Goal: Task Accomplishment & Management: Complete application form

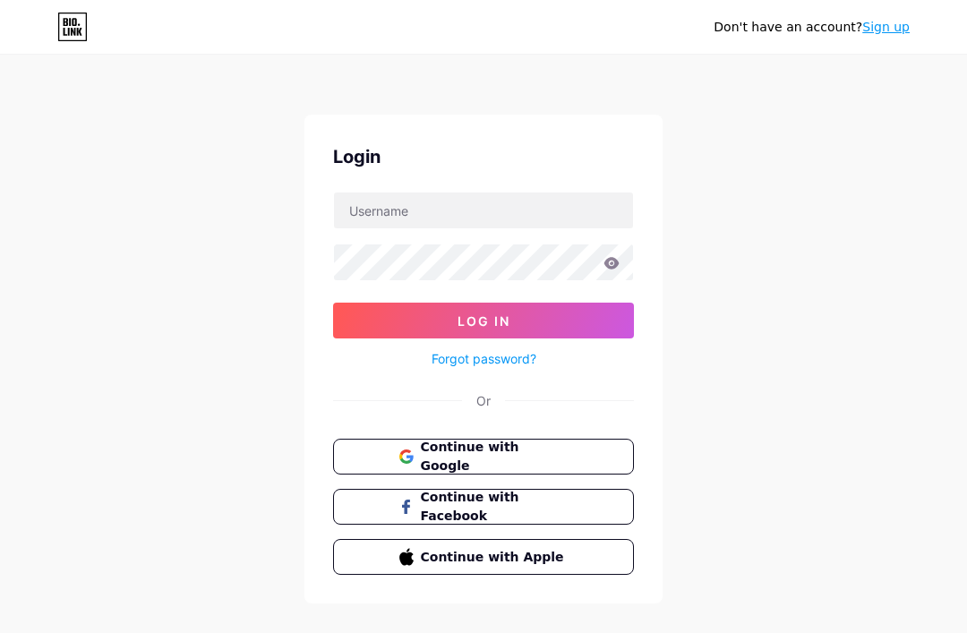
click at [390, 552] on button "Continue with Apple" at bounding box center [483, 557] width 301 height 36
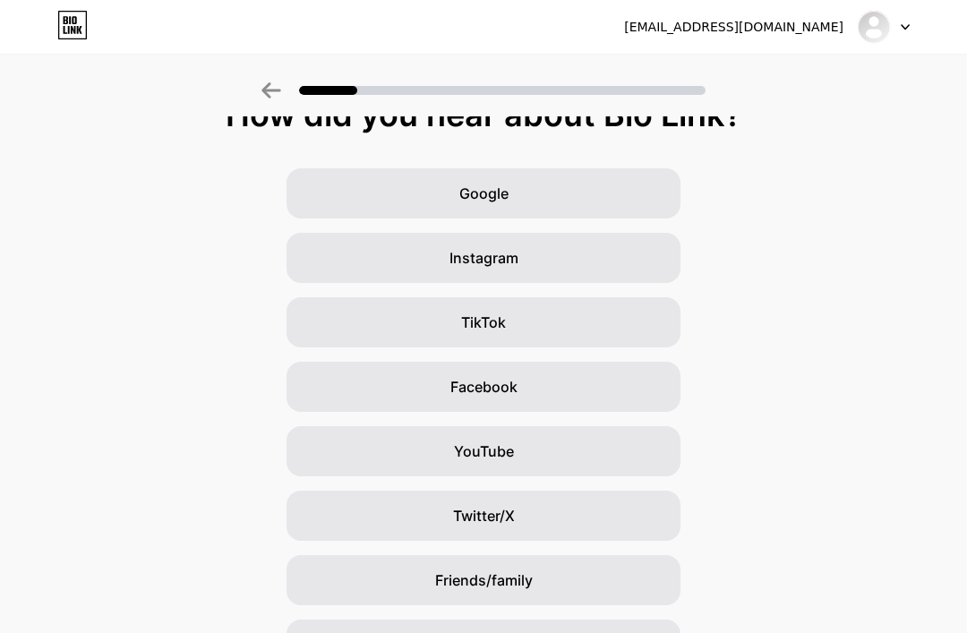
click at [621, 196] on div "Google" at bounding box center [484, 193] width 394 height 50
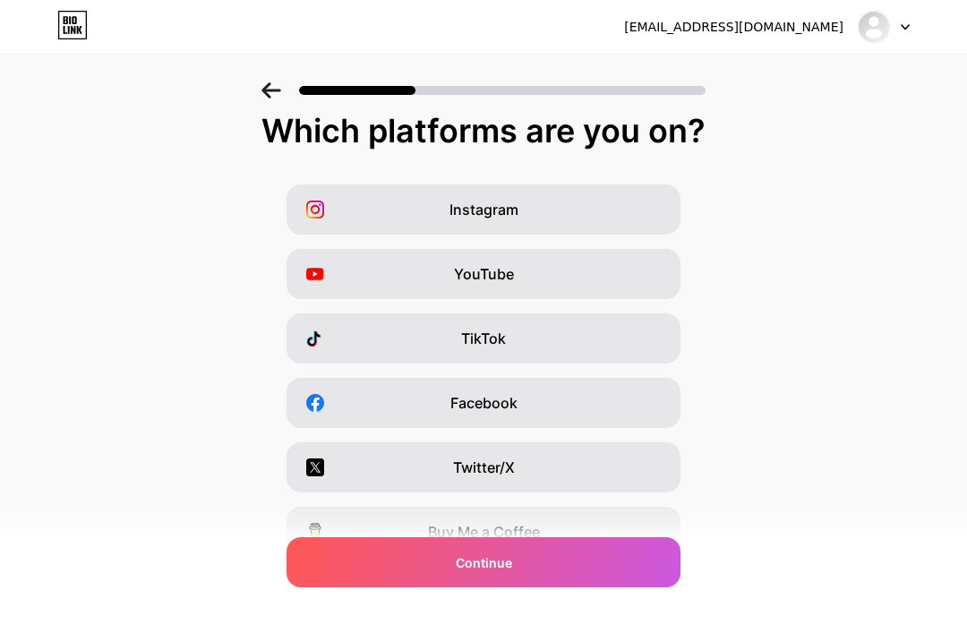
scroll to position [50, 0]
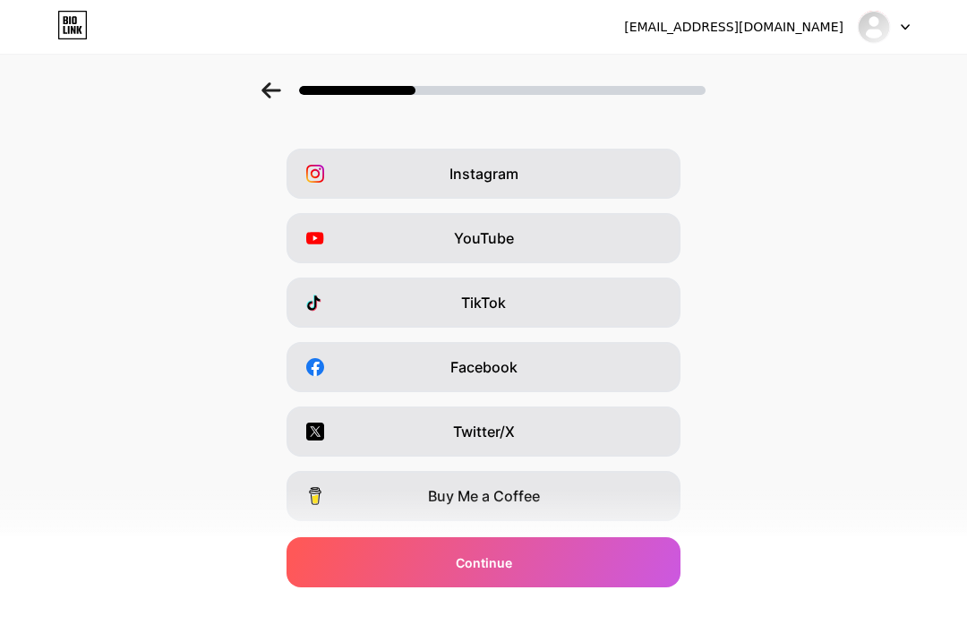
click at [655, 304] on div "TikTok" at bounding box center [484, 303] width 394 height 50
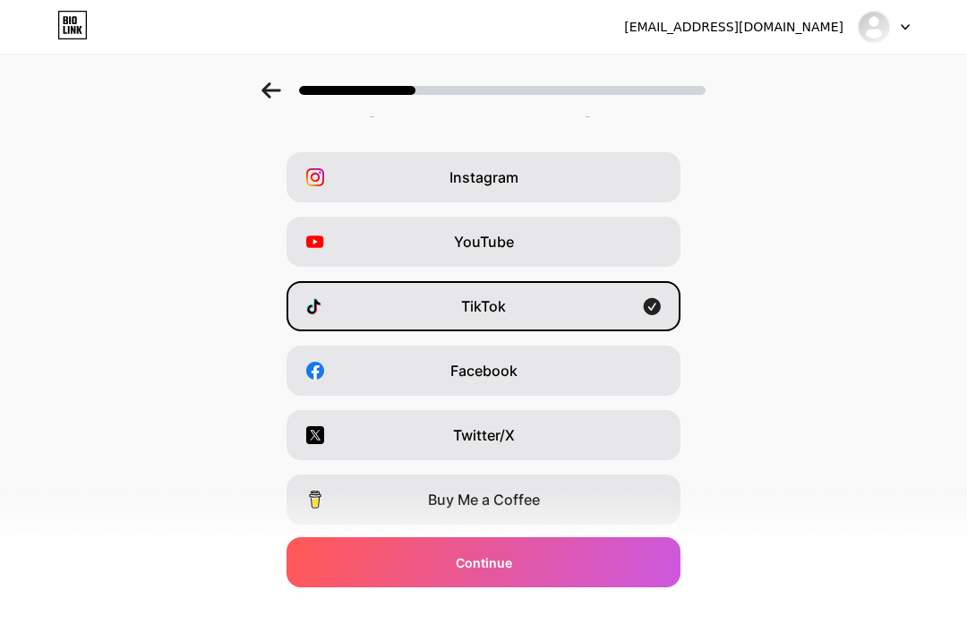
scroll to position [0, 0]
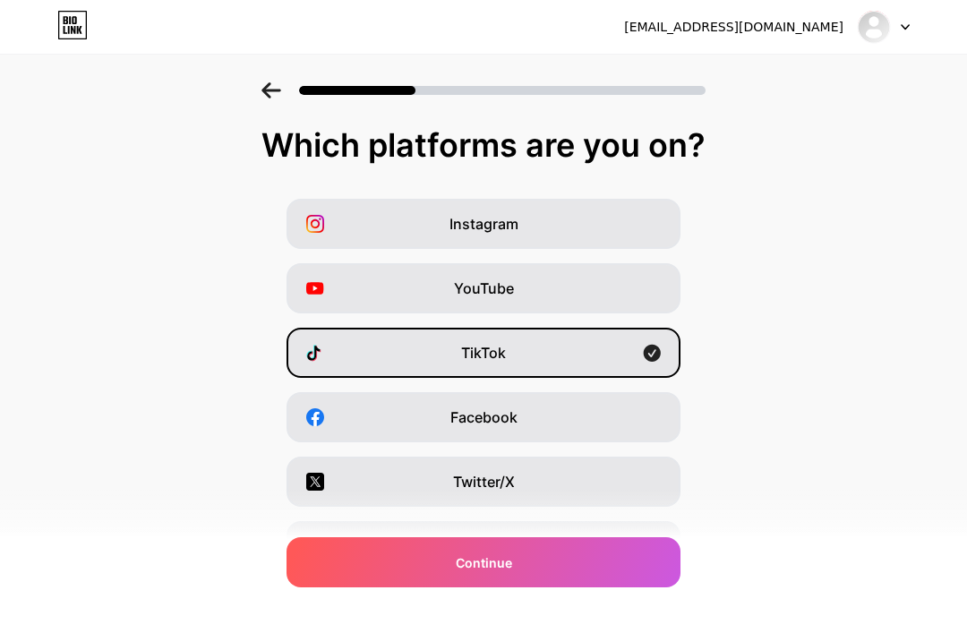
click at [585, 565] on div "Continue" at bounding box center [484, 562] width 394 height 50
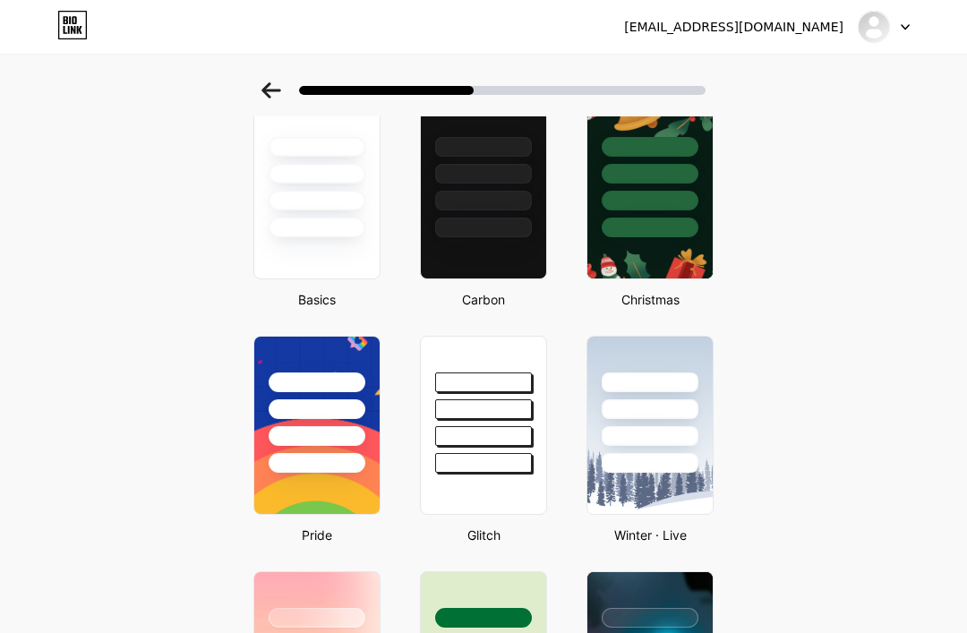
click at [487, 199] on div at bounding box center [483, 201] width 97 height 20
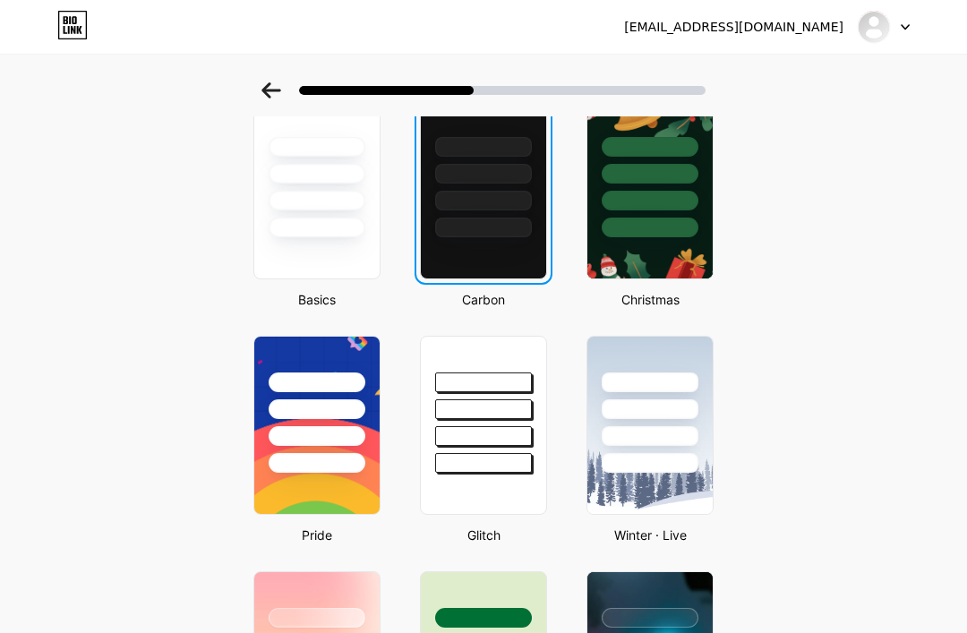
scroll to position [57, 0]
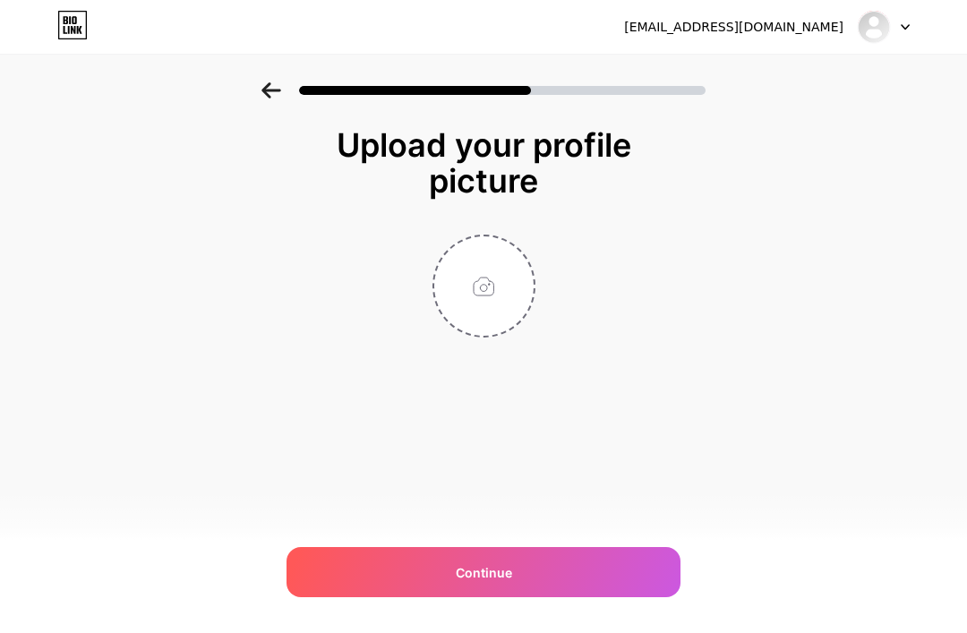
click at [512, 566] on div "Continue" at bounding box center [484, 572] width 394 height 50
click at [496, 239] on input "file" at bounding box center [483, 285] width 99 height 99
type input "C:\fakepath\IMG_0079.jpeg"
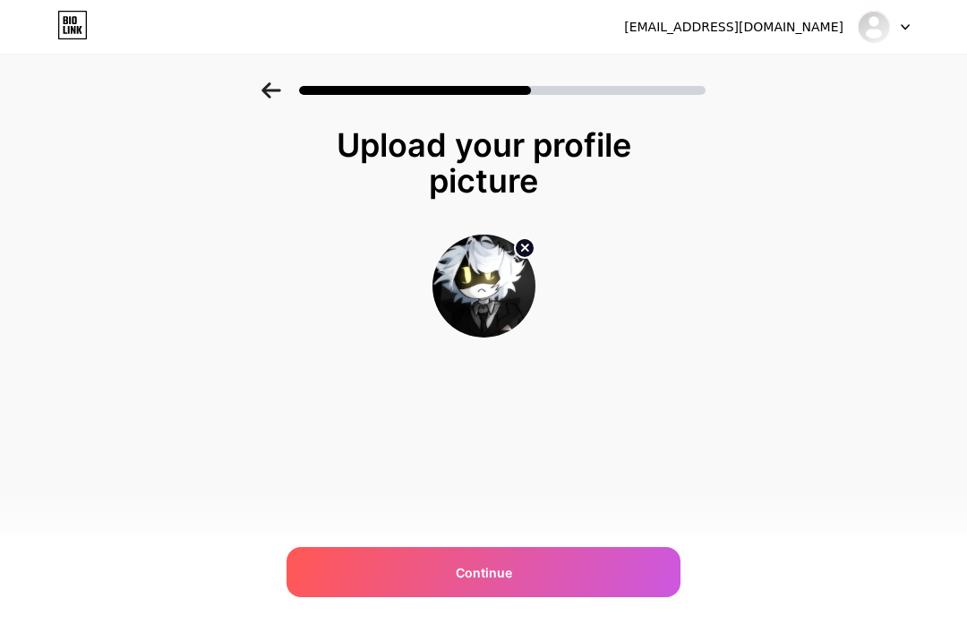
click at [420, 565] on div "Continue" at bounding box center [484, 572] width 394 height 50
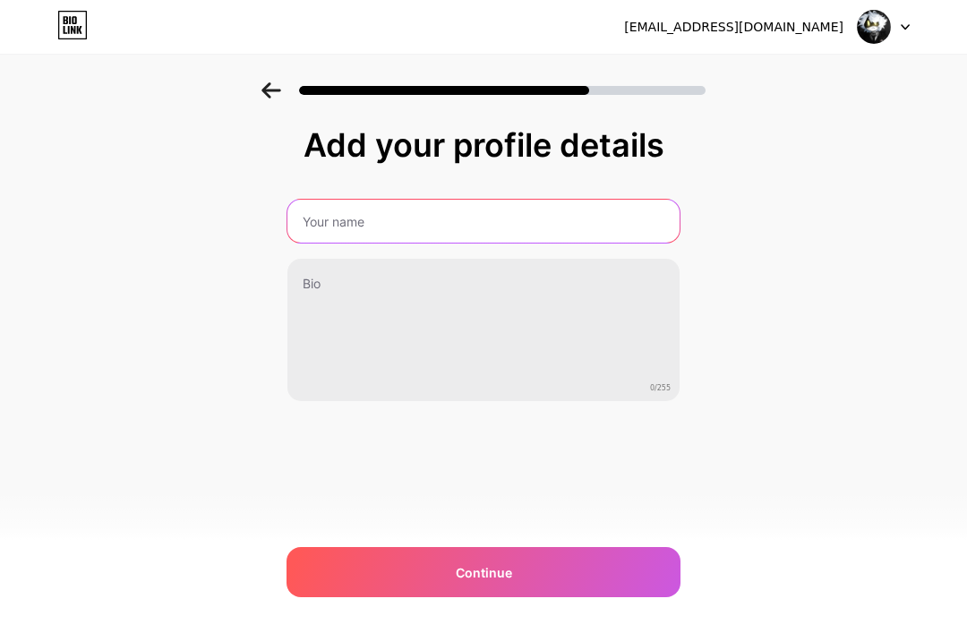
click at [336, 213] on input "text" at bounding box center [483, 221] width 392 height 43
type input "Jimmy6667854"
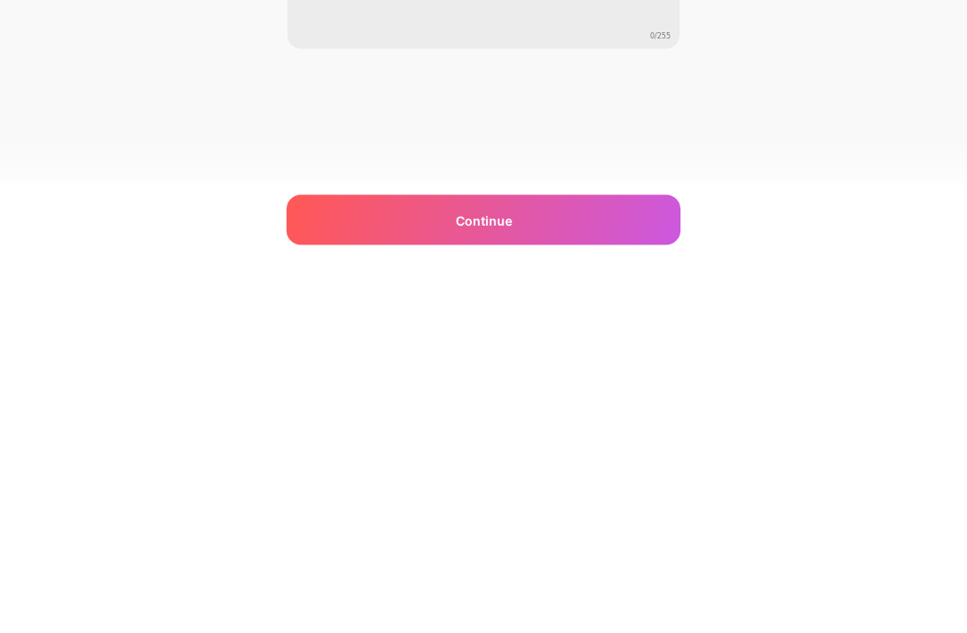
click at [607, 547] on div "Continue" at bounding box center [484, 572] width 394 height 50
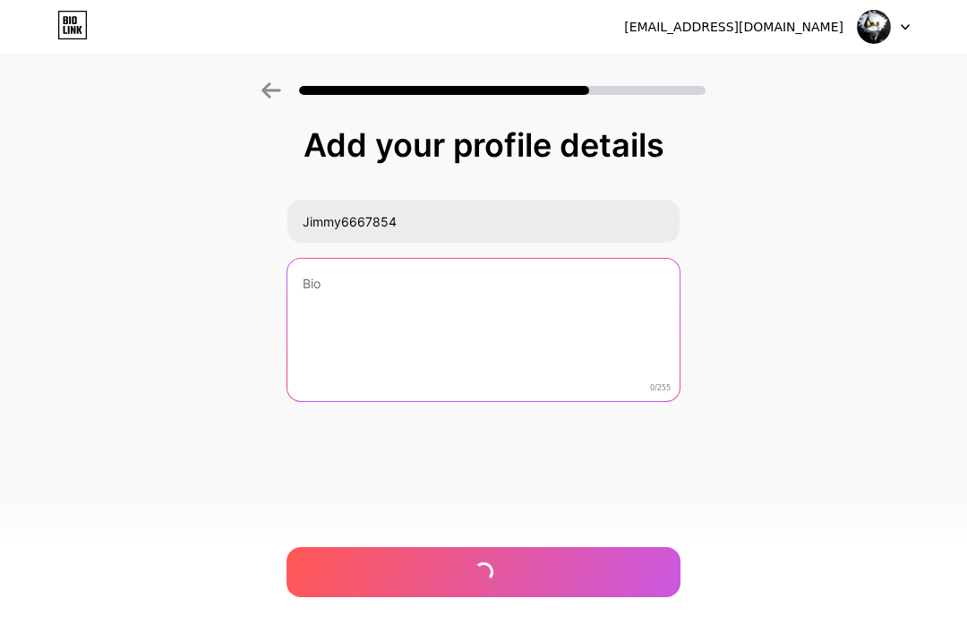
click at [313, 259] on textarea at bounding box center [483, 331] width 392 height 144
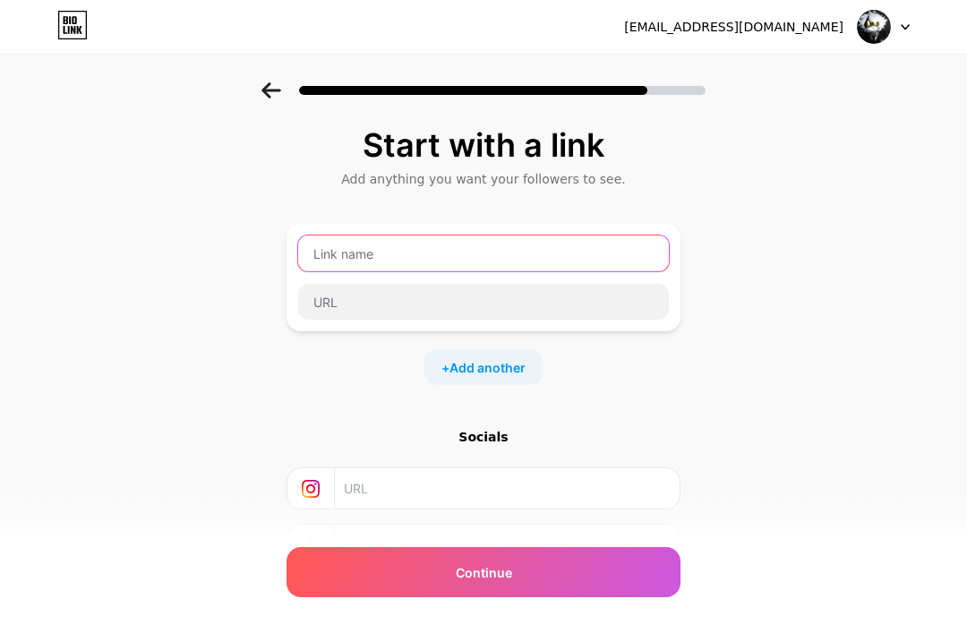
click at [535, 245] on input "text" at bounding box center [483, 253] width 371 height 36
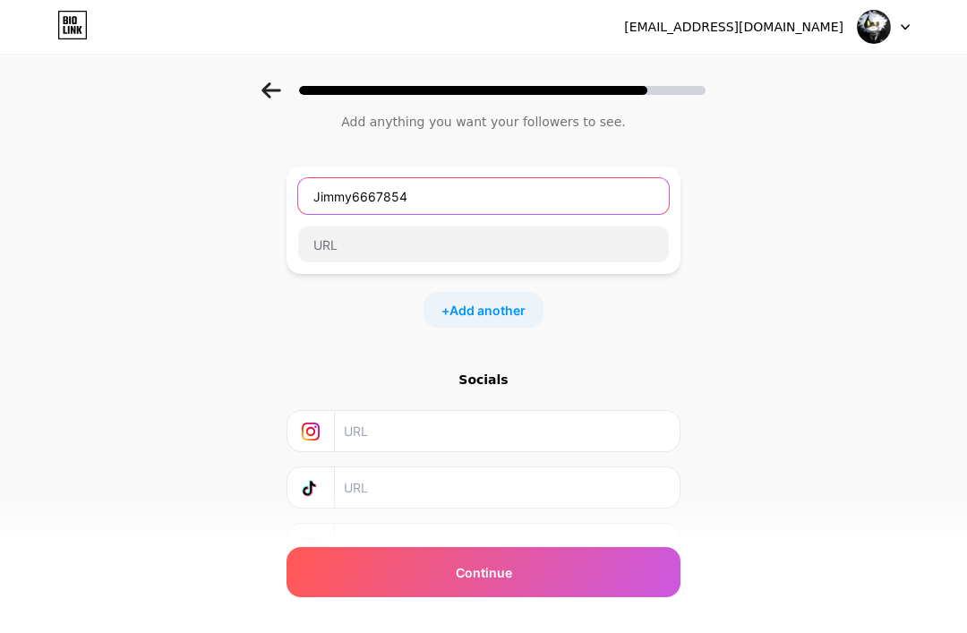
type input "Jimmy6667854"
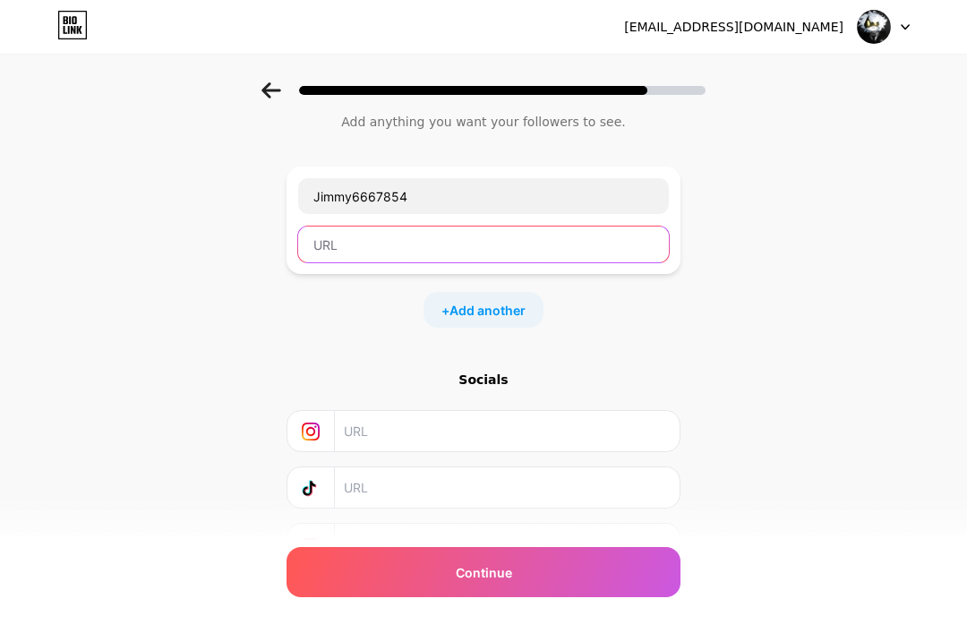
click at [546, 249] on input "text" at bounding box center [483, 245] width 371 height 36
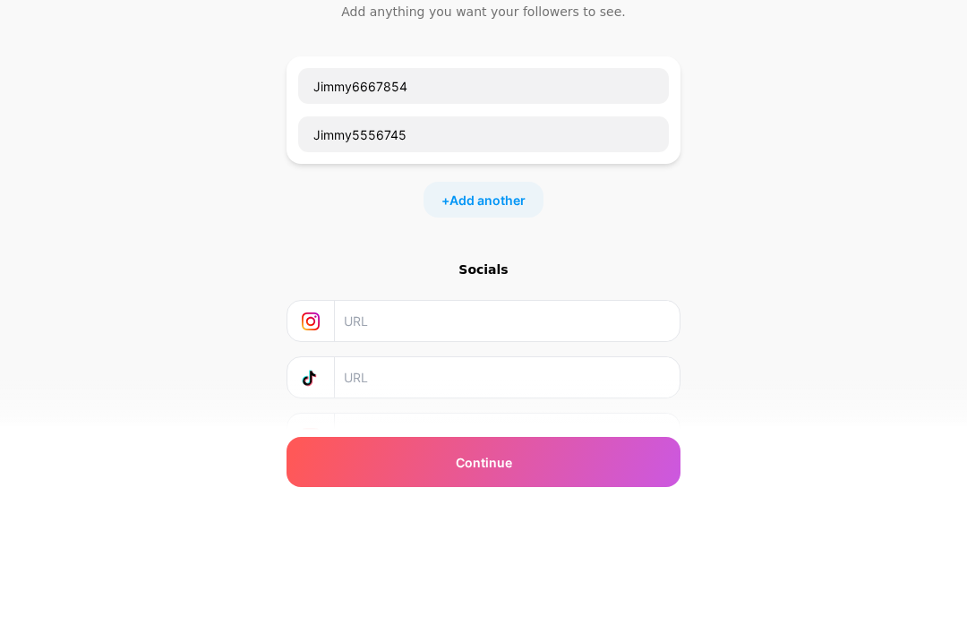
click at [680, 189] on div "Start with a link Add anything you want your followers to see. Jimmy6667854 Jim…" at bounding box center [483, 339] width 967 height 629
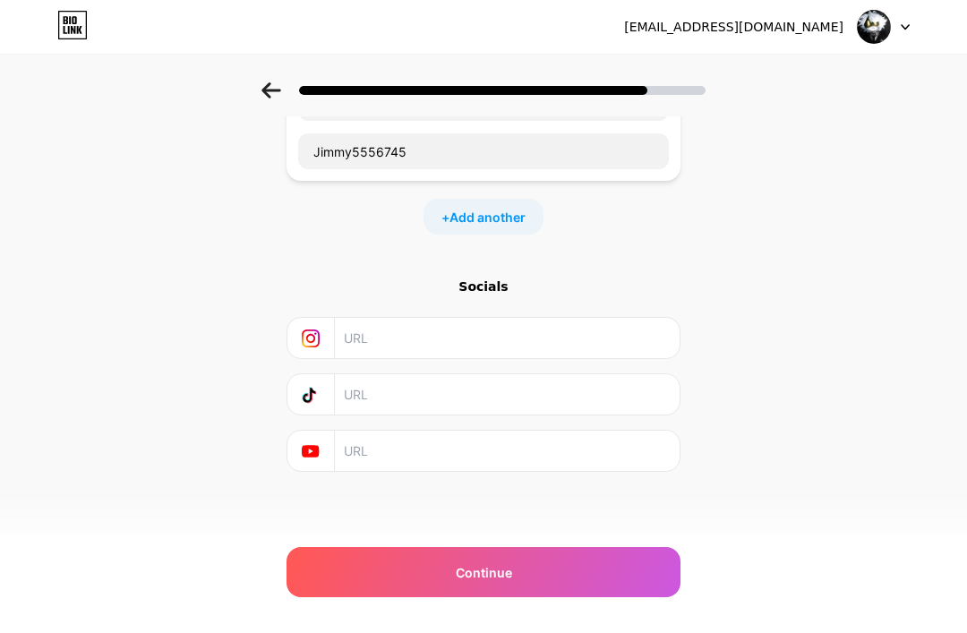
click at [512, 389] on input "text" at bounding box center [506, 394] width 325 height 40
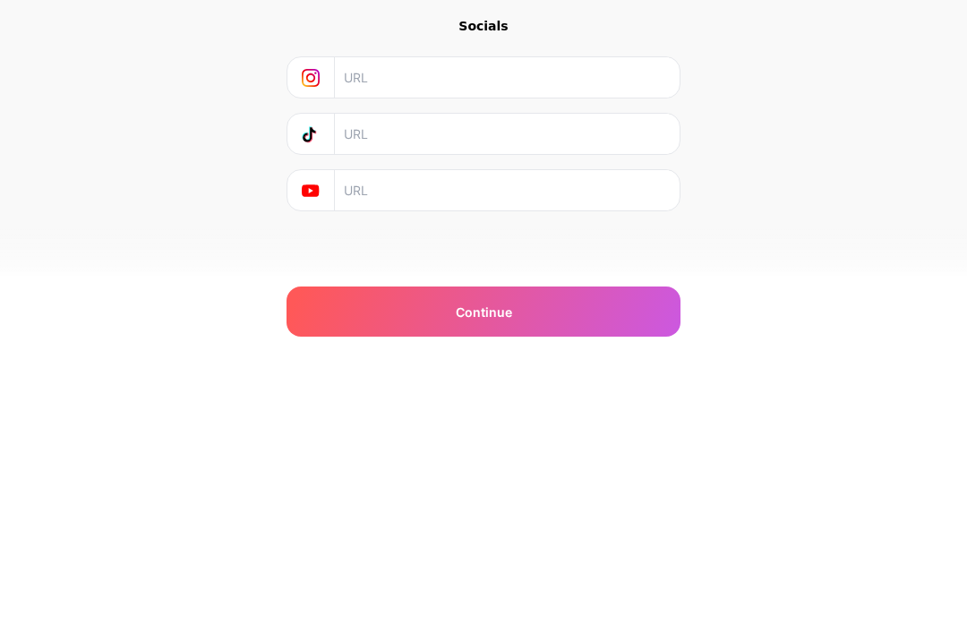
click at [693, 252] on div "Start with a link Add anything you want your followers to see. Jimmy6667854 Jim…" at bounding box center [483, 246] width 967 height 629
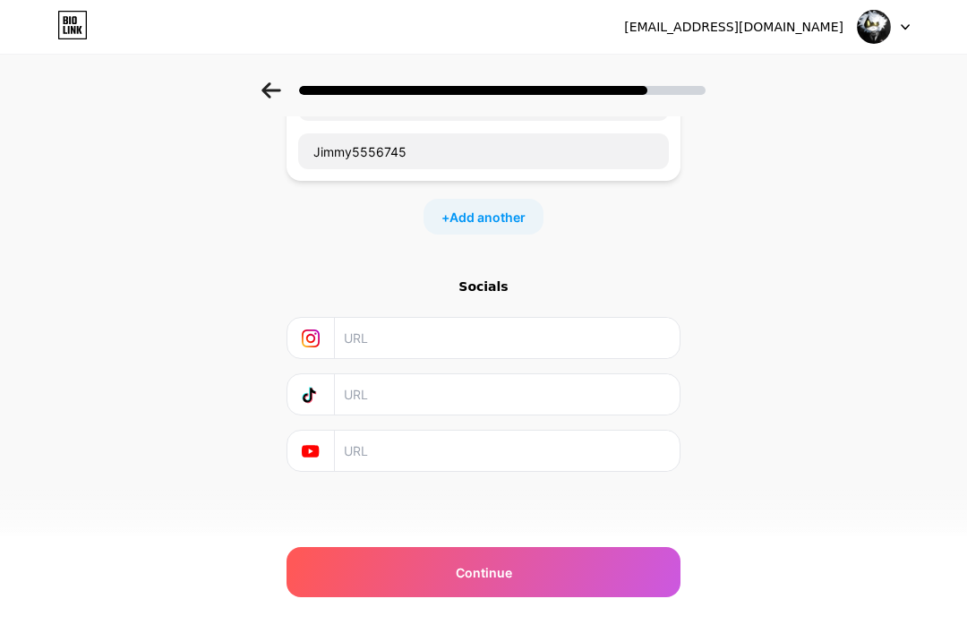
click at [518, 592] on div "Continue" at bounding box center [484, 572] width 394 height 50
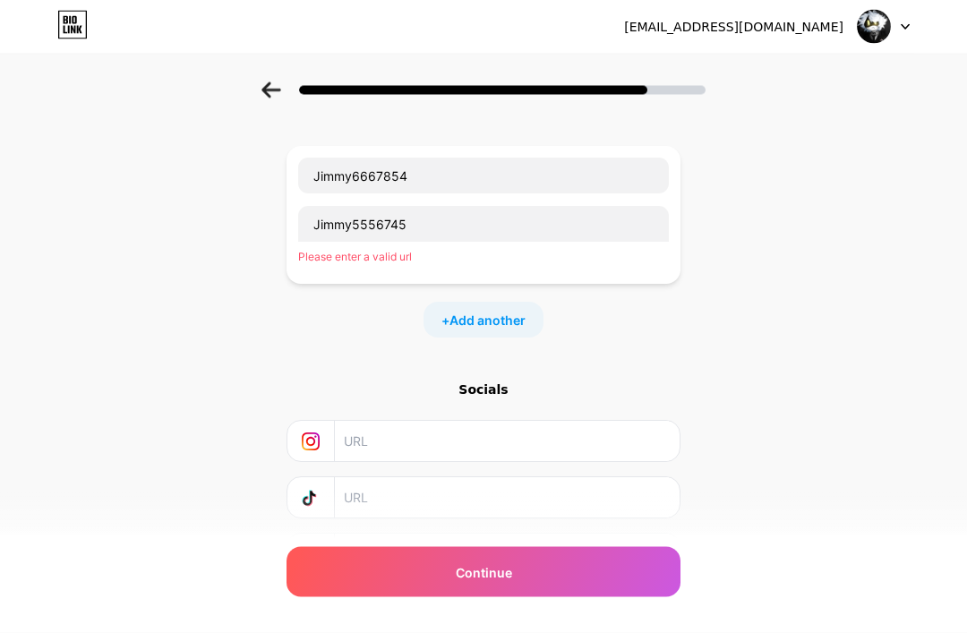
scroll to position [0, 0]
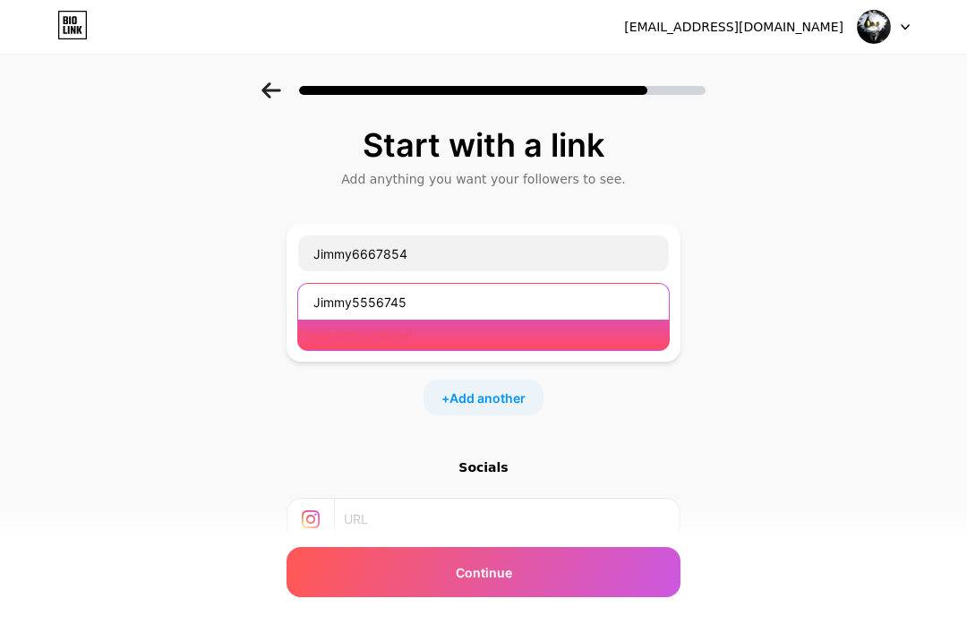
click at [537, 308] on input "Jimmy5556745" at bounding box center [483, 302] width 371 height 36
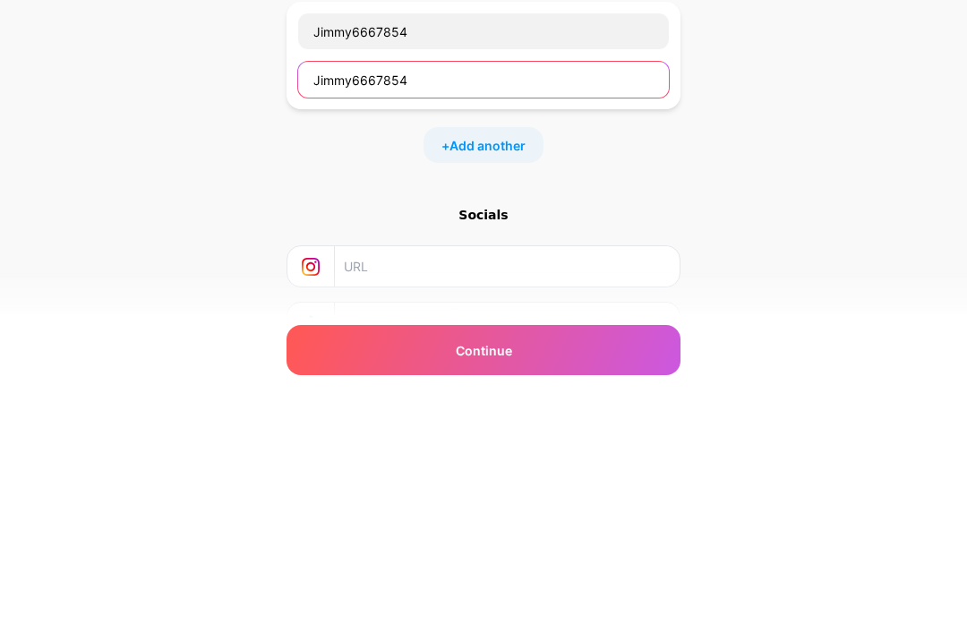
type input "Jimmy6667854"
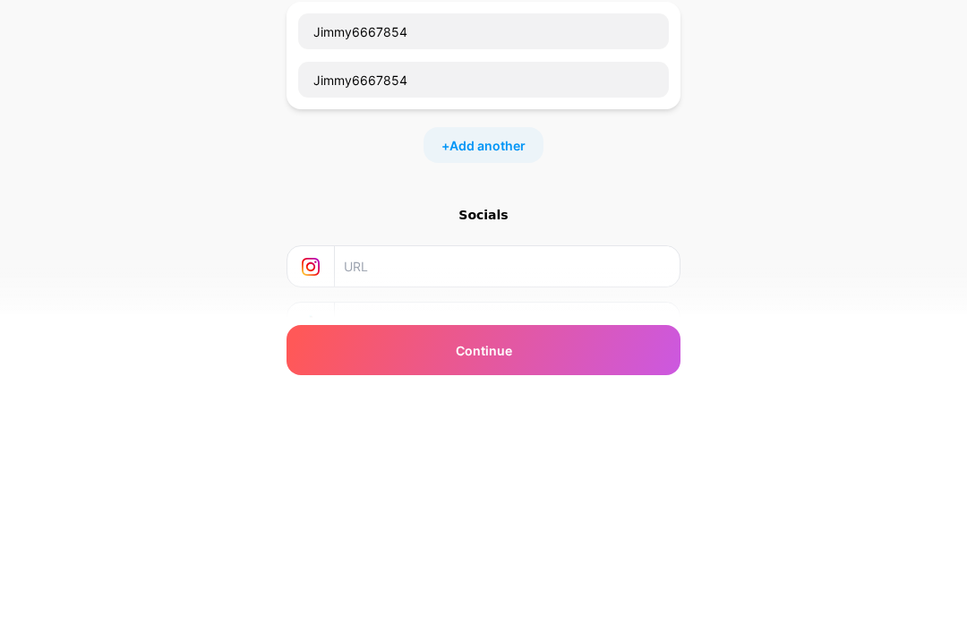
click at [489, 358] on span "Add another" at bounding box center [487, 367] width 76 height 19
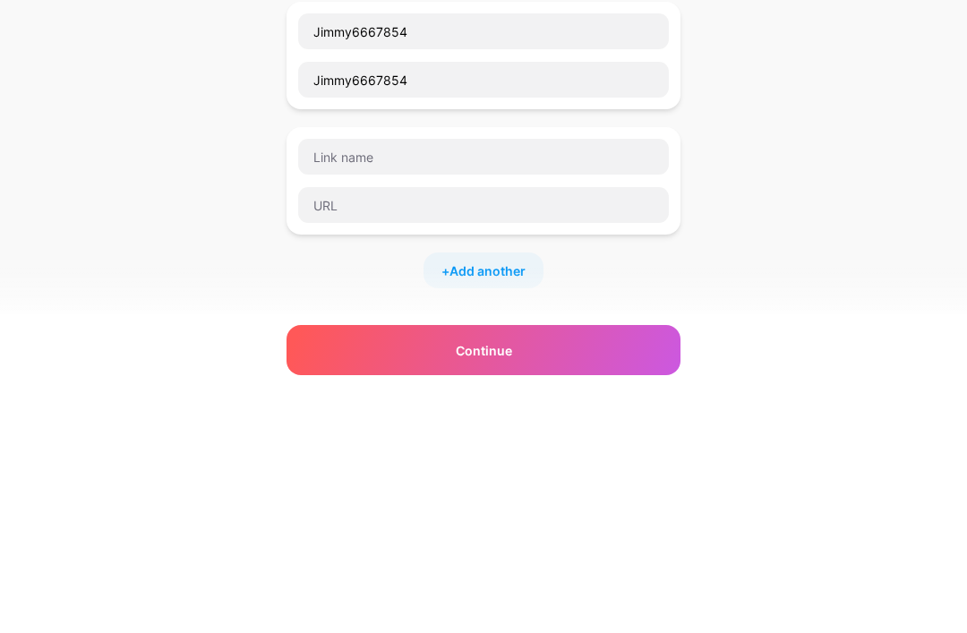
scroll to position [222, 0]
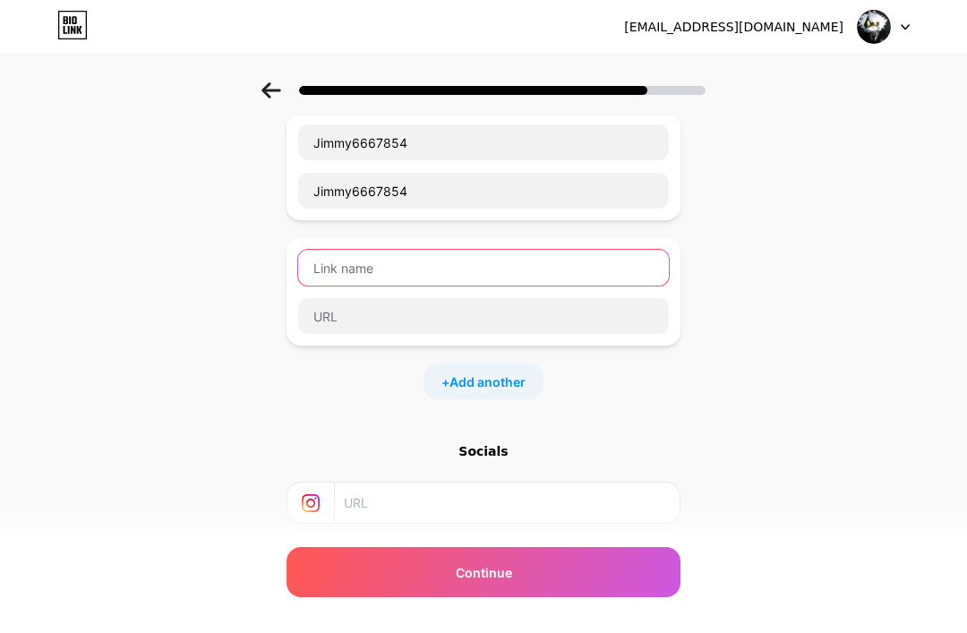
click at [544, 261] on input "text" at bounding box center [483, 268] width 371 height 36
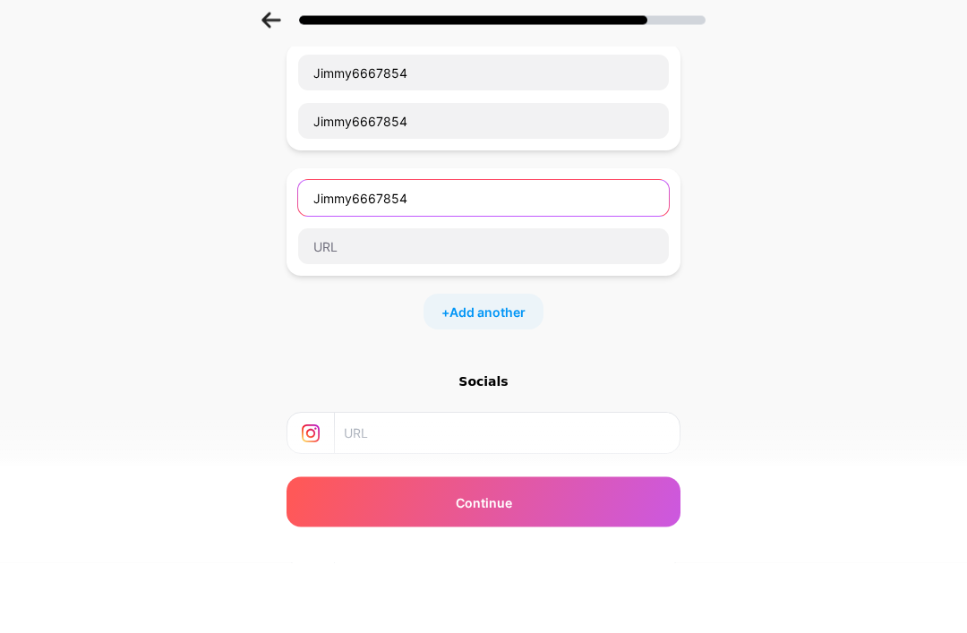
type input "Jimmy6667854"
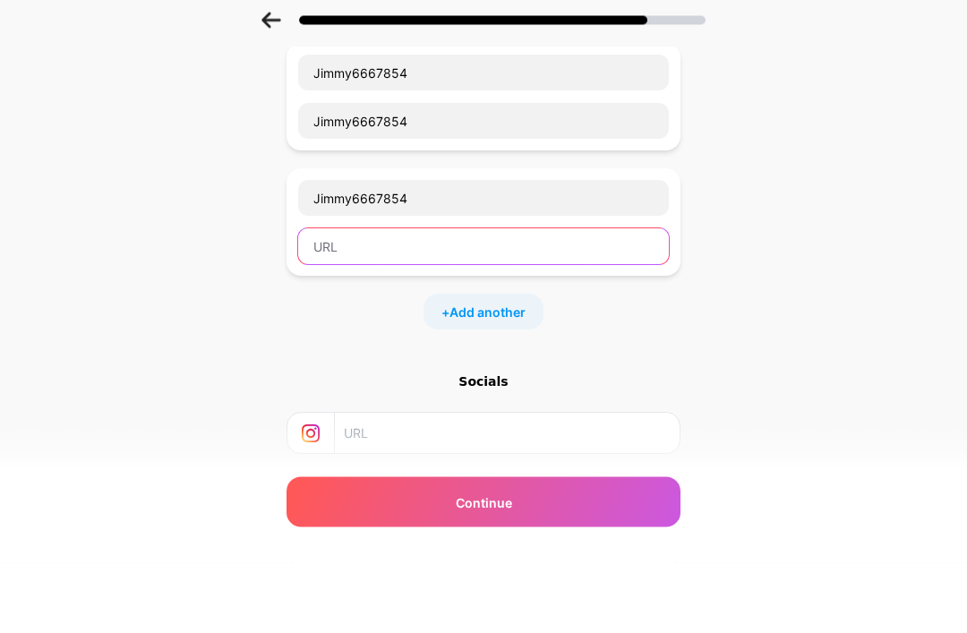
click at [554, 299] on input "text" at bounding box center [483, 317] width 371 height 36
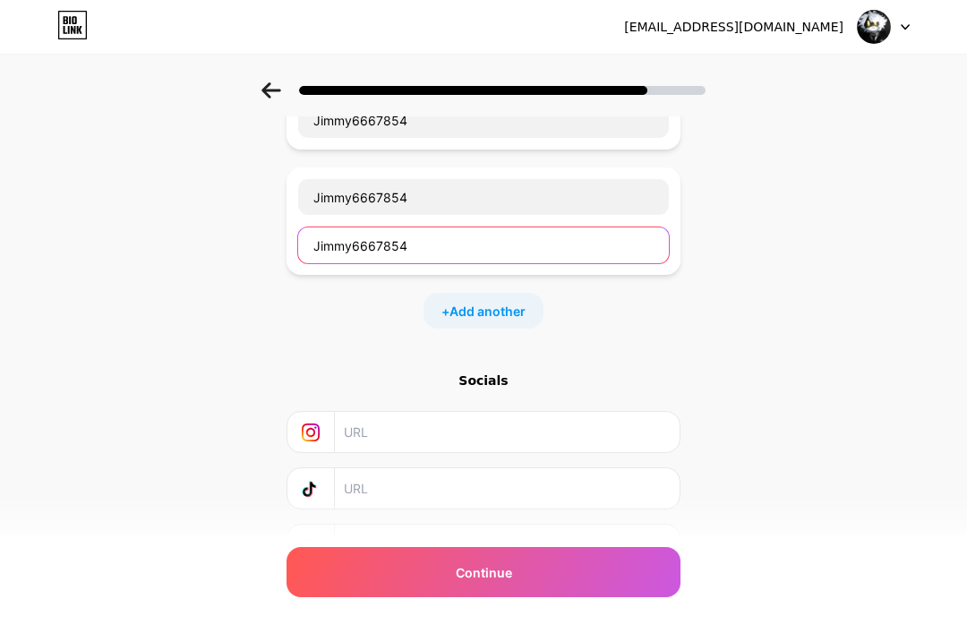
scroll to position [0, 0]
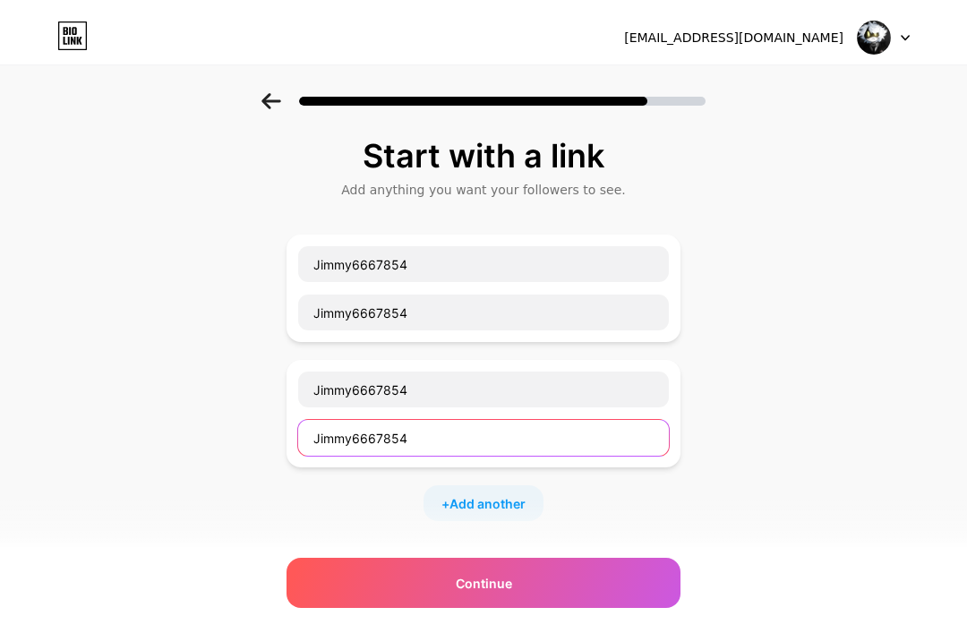
type input "Jimmy6667854"
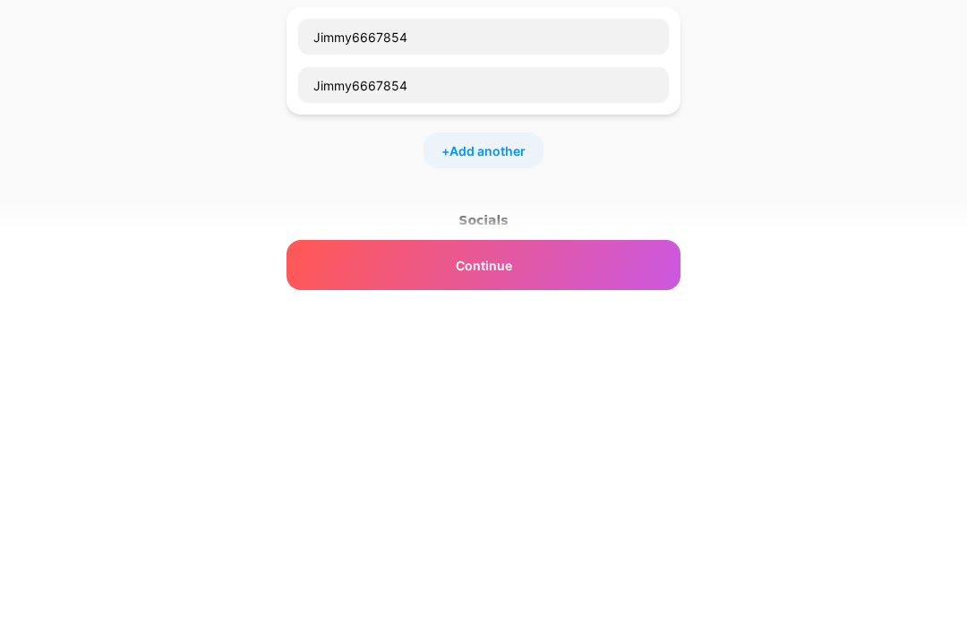
click at [567, 547] on div "Continue" at bounding box center [484, 572] width 394 height 50
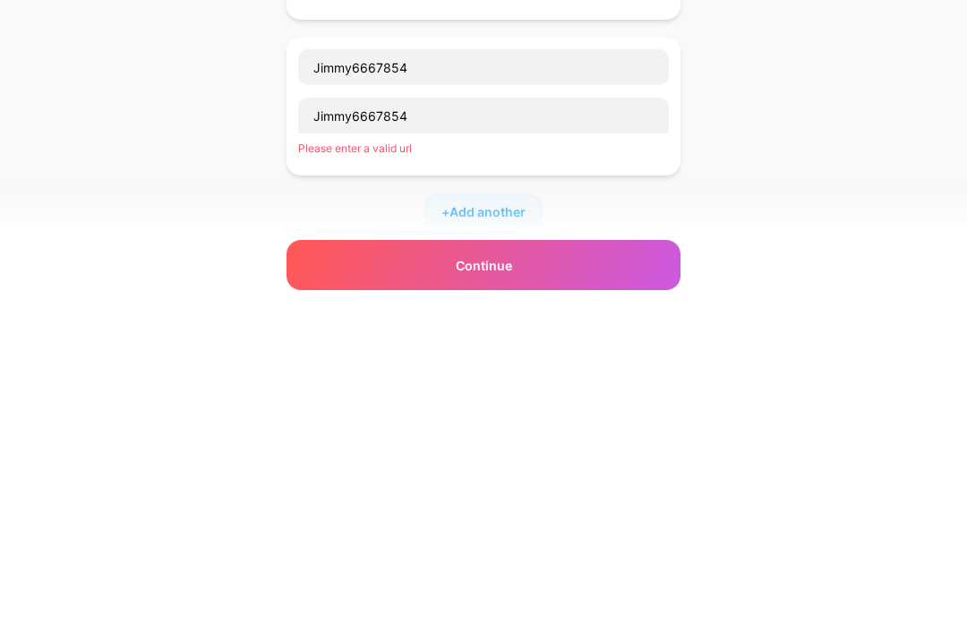
scroll to position [279, 0]
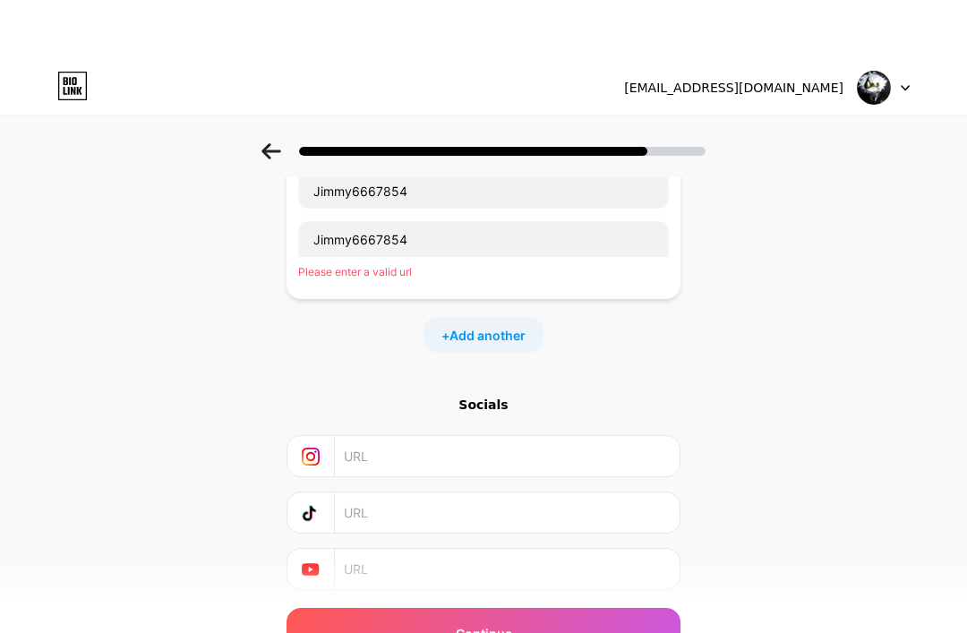
click at [324, 219] on div "Please enter a valid url" at bounding box center [483, 211] width 371 height 16
click at [462, 284] on span "Add another" at bounding box center [487, 274] width 76 height 19
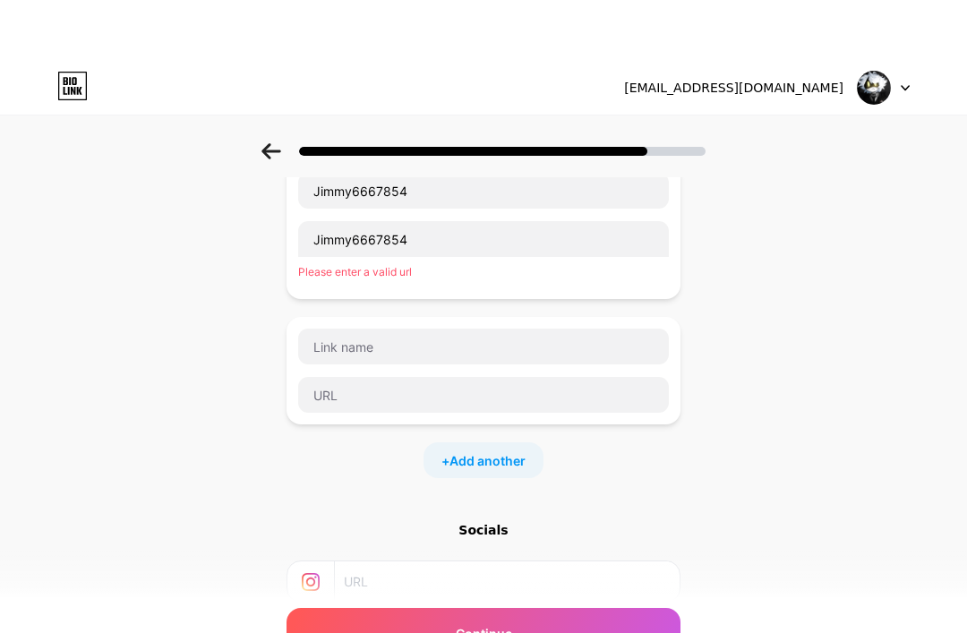
scroll to position [218, 0]
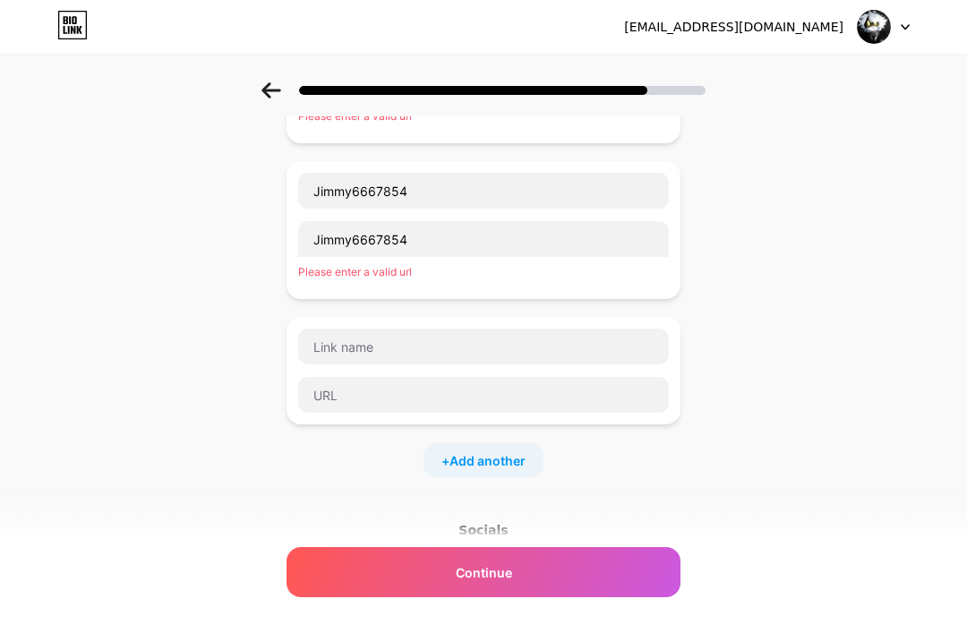
click at [483, 536] on div "Socials" at bounding box center [484, 530] width 394 height 18
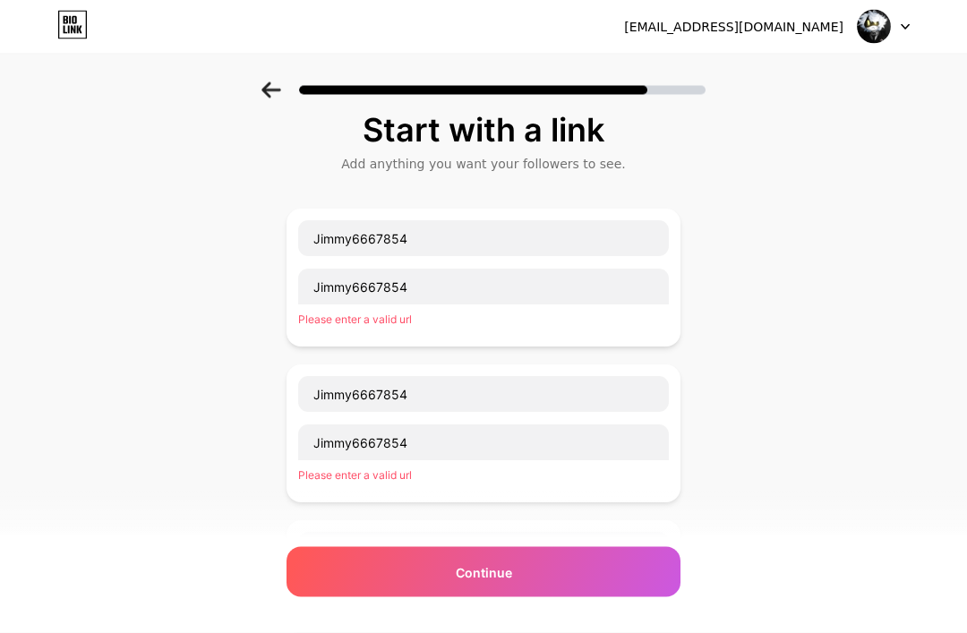
scroll to position [0, 0]
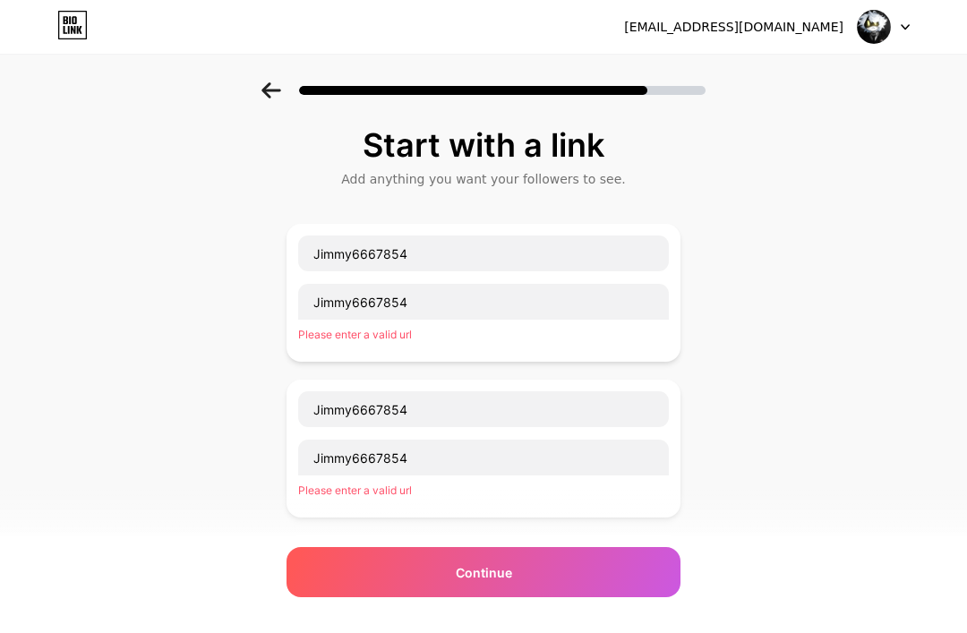
click at [69, 30] on icon at bounding box center [69, 30] width 2 height 8
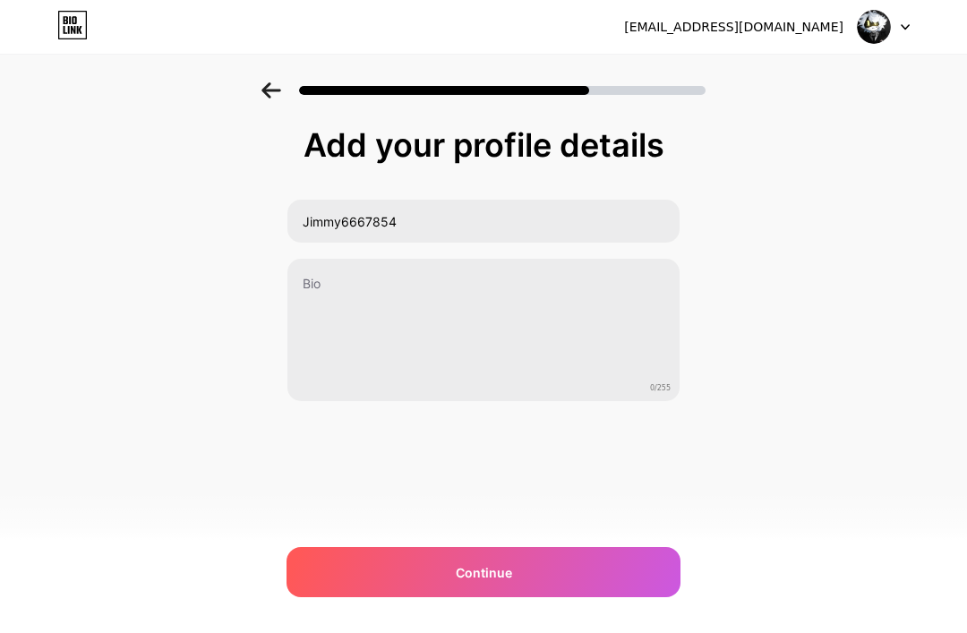
scroll to position [57, 0]
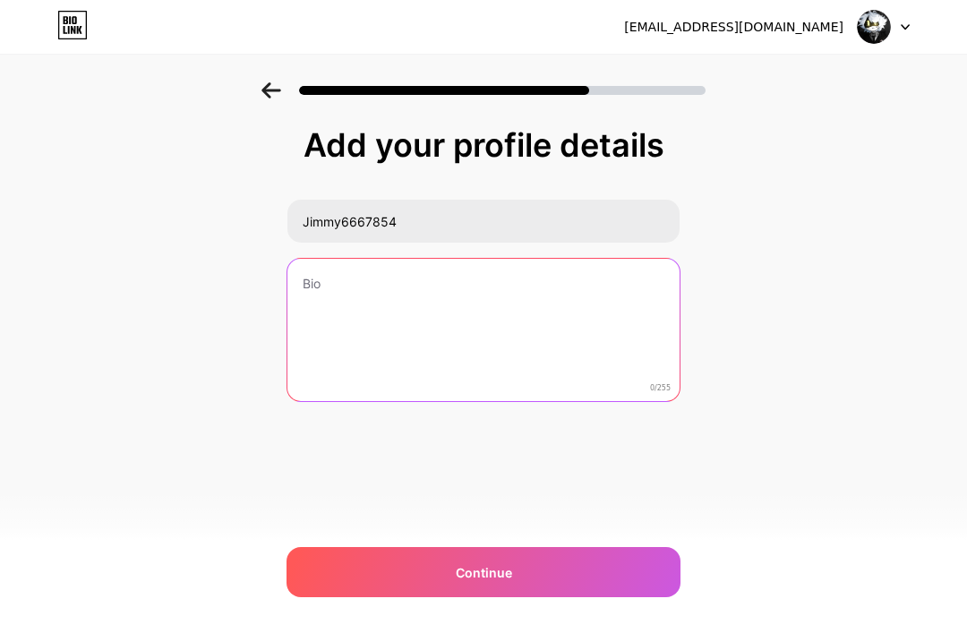
click at [550, 259] on textarea at bounding box center [483, 331] width 392 height 144
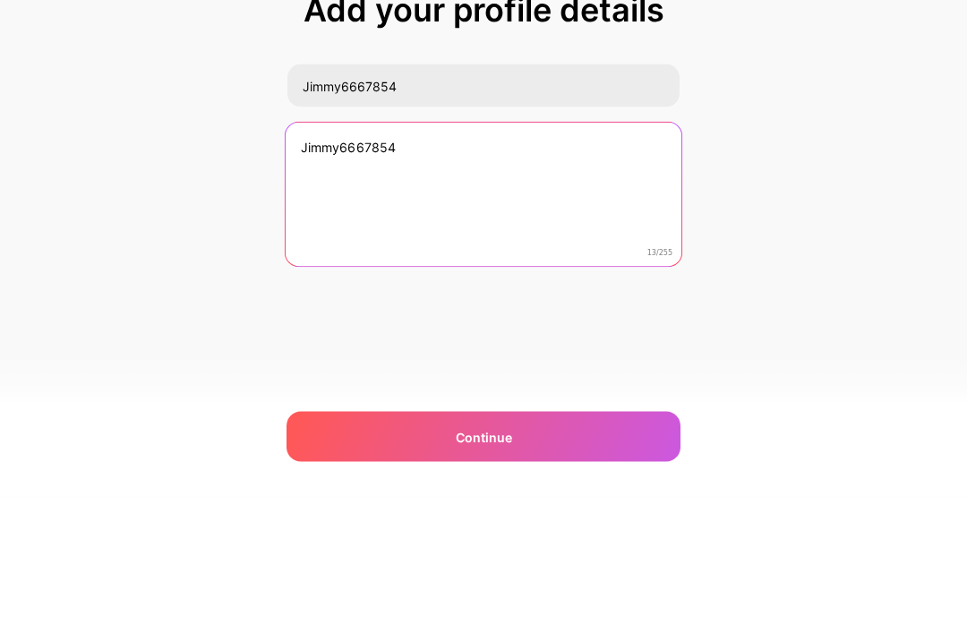
scroll to position [0, 0]
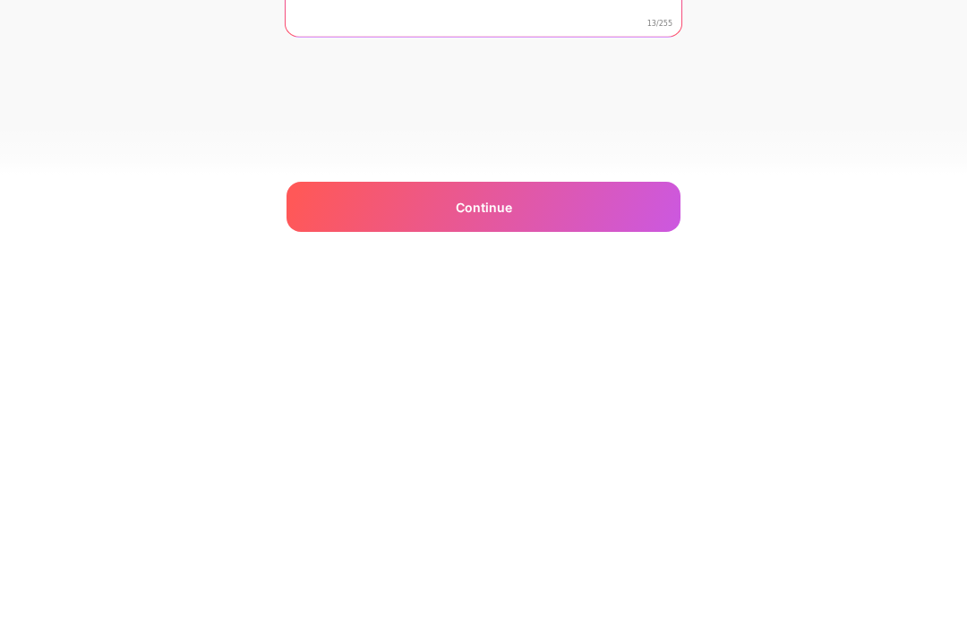
type textarea "Jimmy6667854"
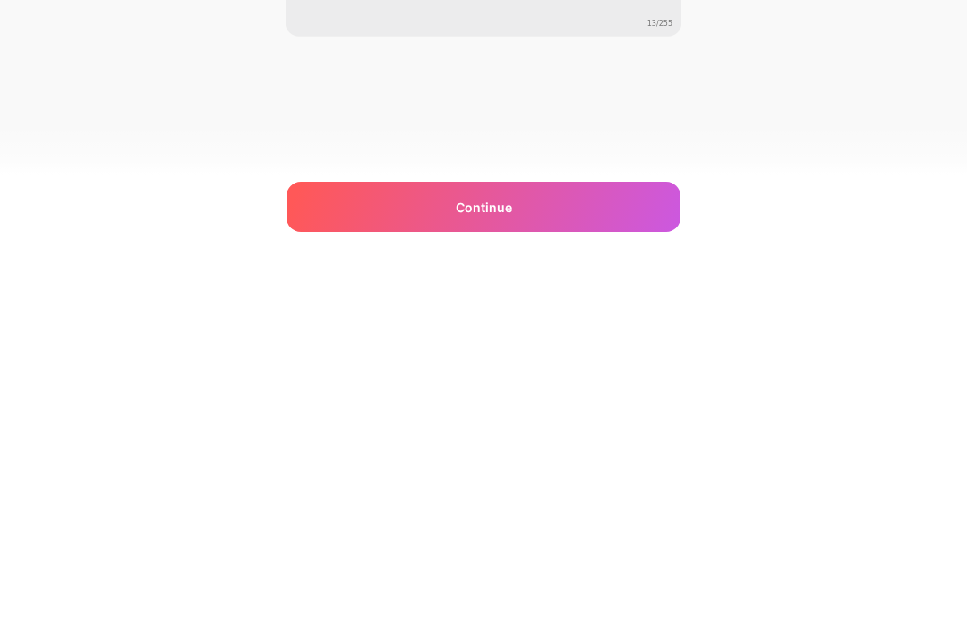
click at [580, 547] on div "Continue" at bounding box center [484, 572] width 394 height 50
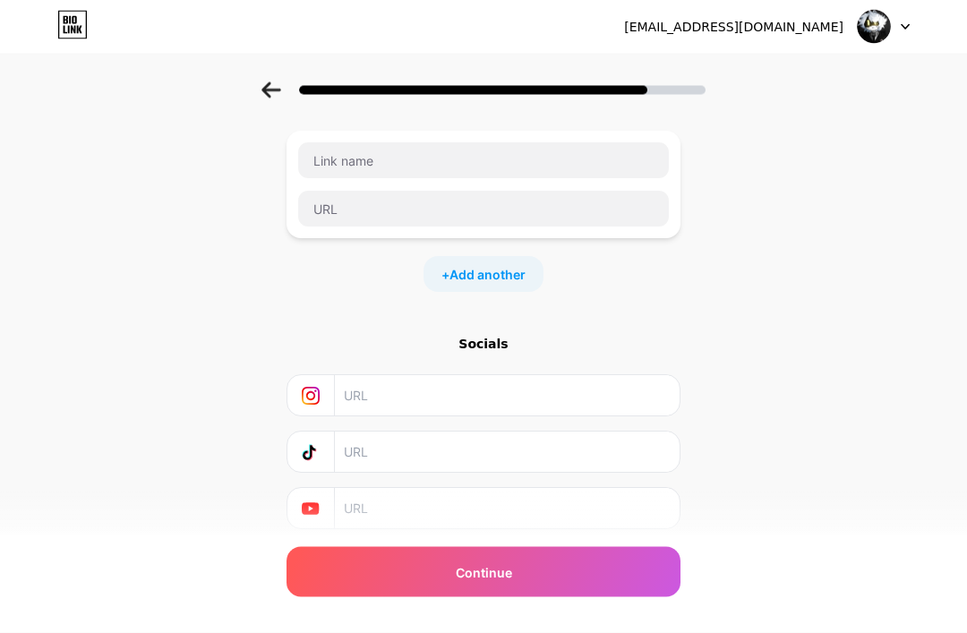
scroll to position [93, 0]
click at [346, 454] on input "text" at bounding box center [506, 452] width 325 height 40
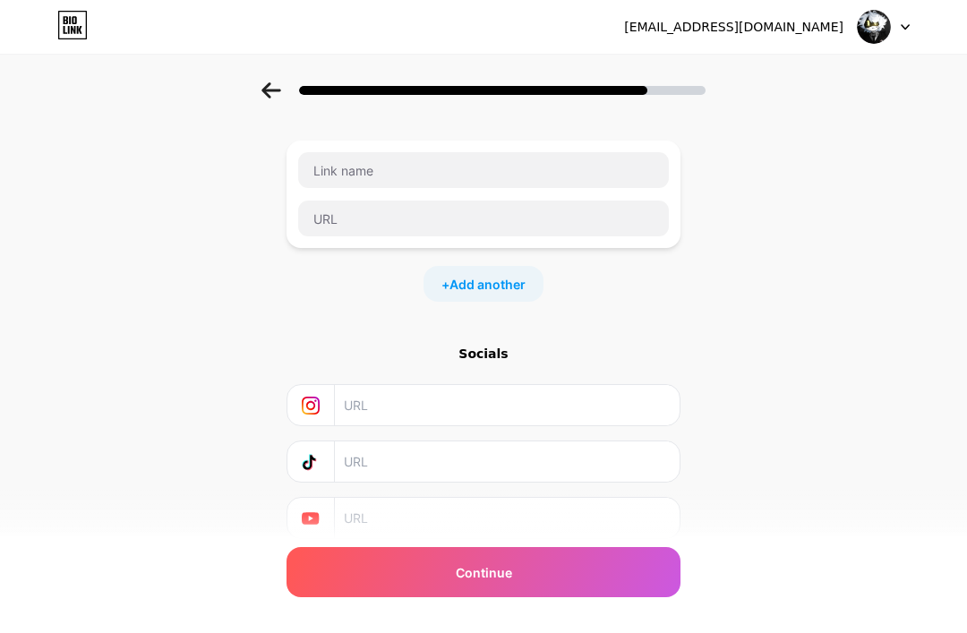
scroll to position [93, 0]
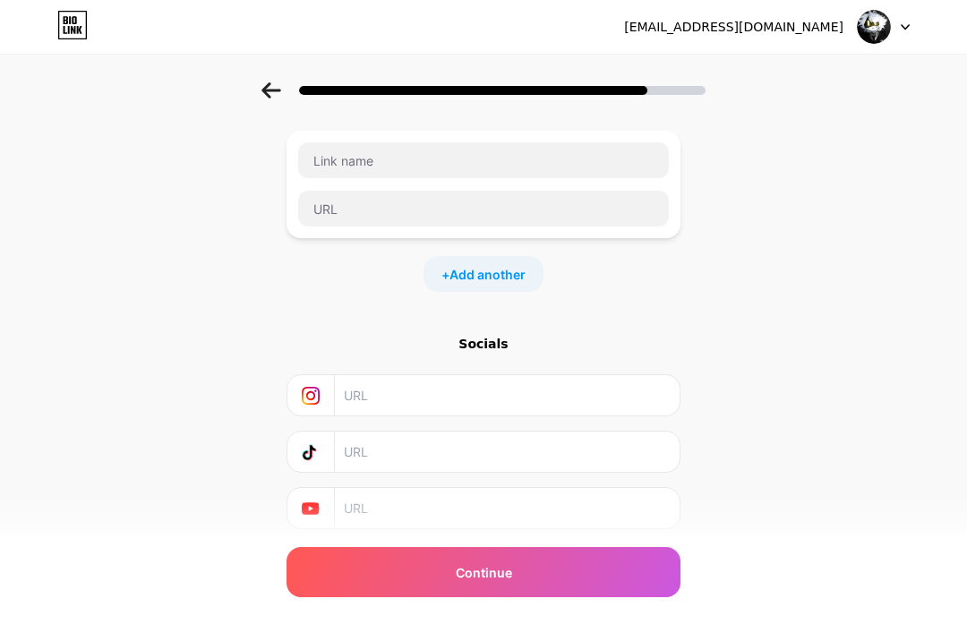
click at [452, 470] on input "text" at bounding box center [506, 452] width 325 height 40
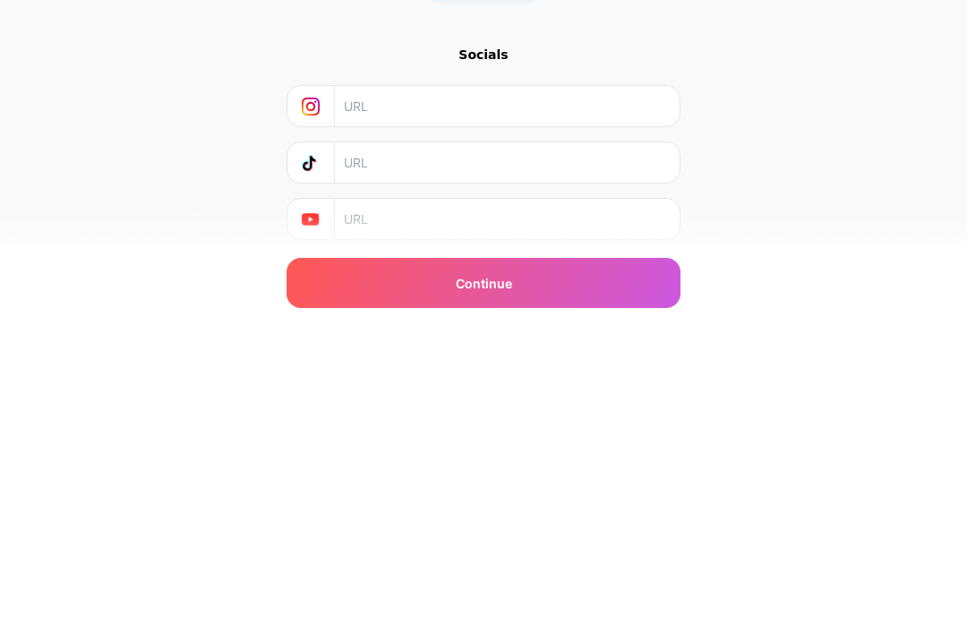
scroll to position [143, 0]
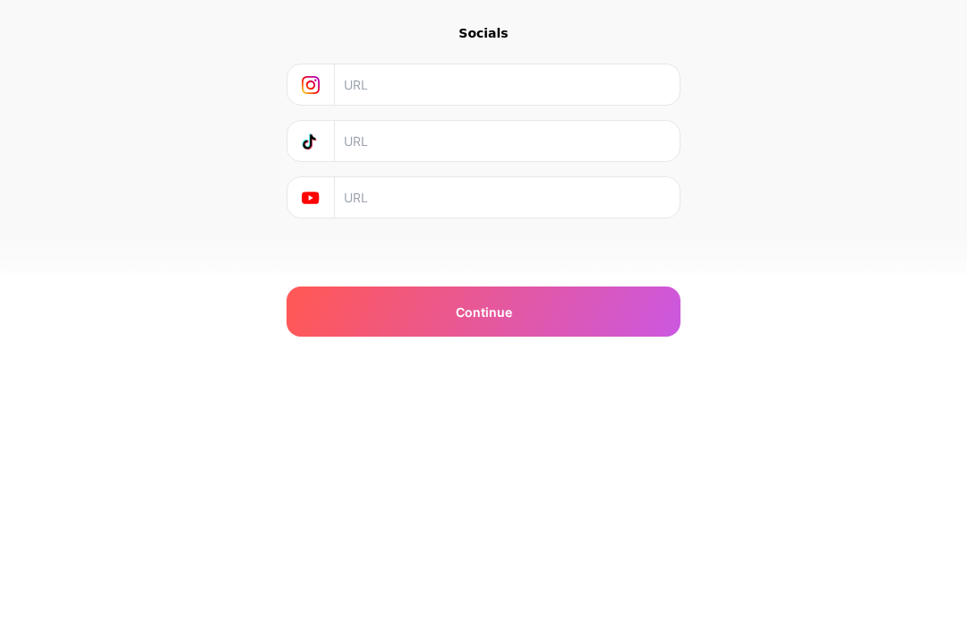
click at [560, 381] on input "text" at bounding box center [506, 401] width 325 height 40
click at [433, 381] on input "text" at bounding box center [506, 401] width 325 height 40
paste input "ROBERTY"
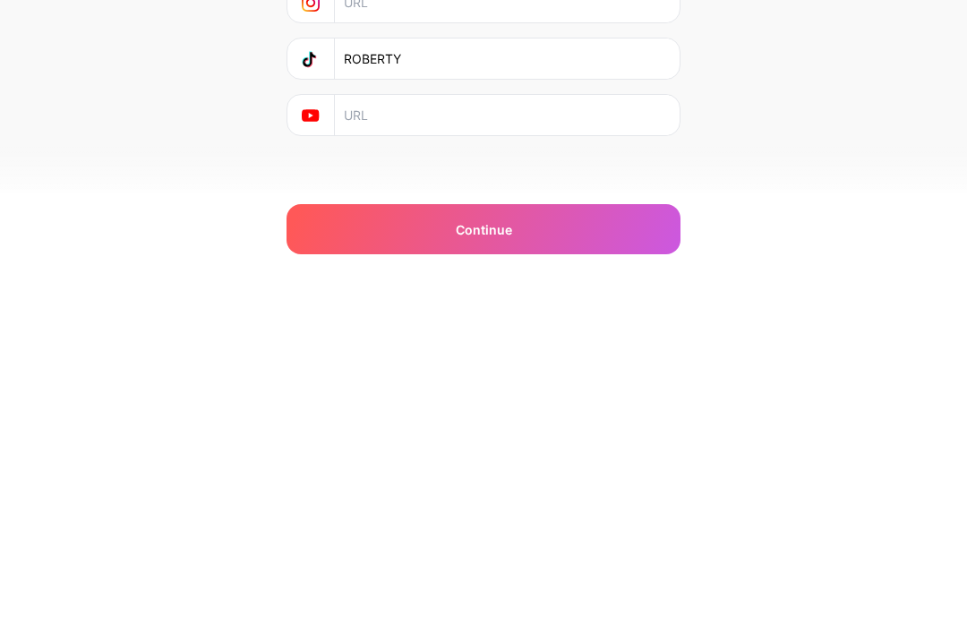
type input "ROBERTY"
click at [381, 547] on div "Continue" at bounding box center [484, 572] width 394 height 50
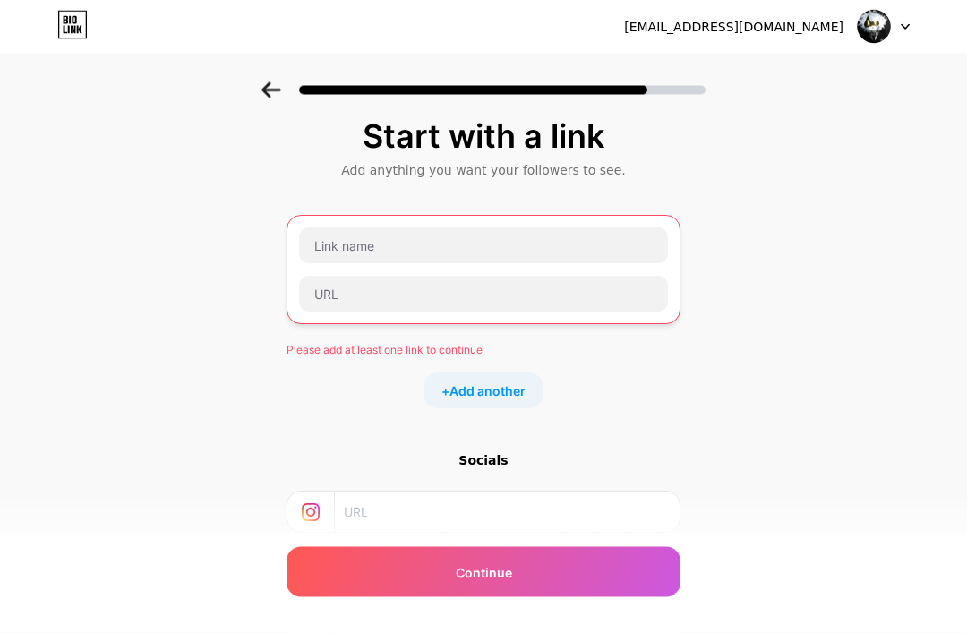
scroll to position [8, 0]
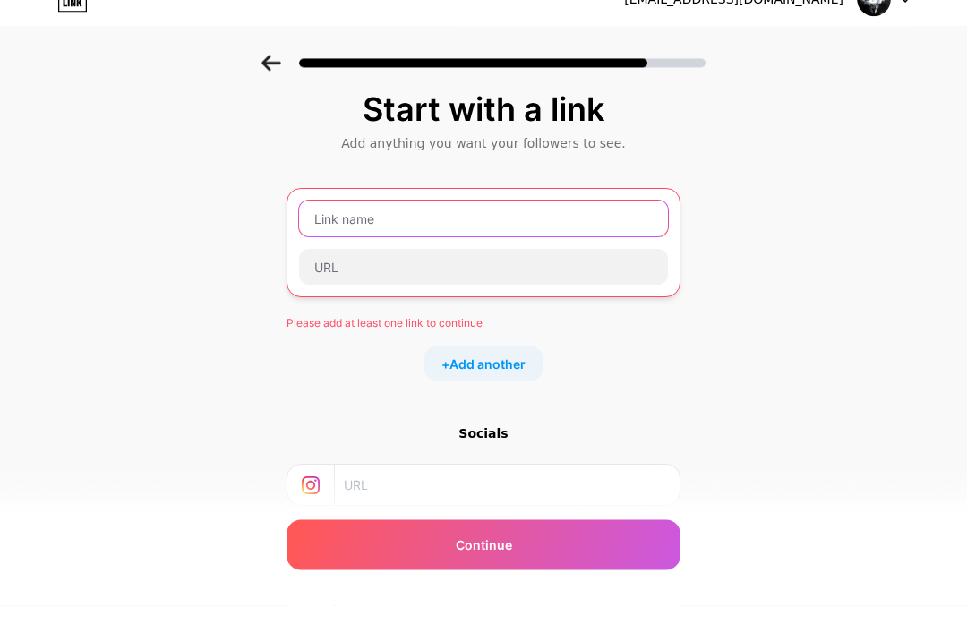
click at [329, 244] on input "text" at bounding box center [483, 246] width 369 height 36
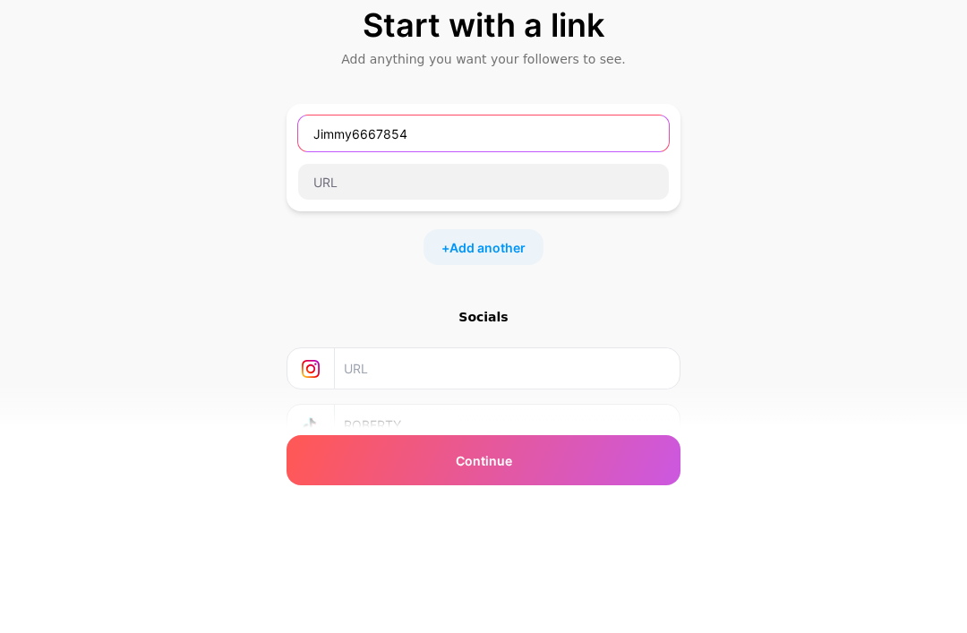
type input "Jimmy6667854"
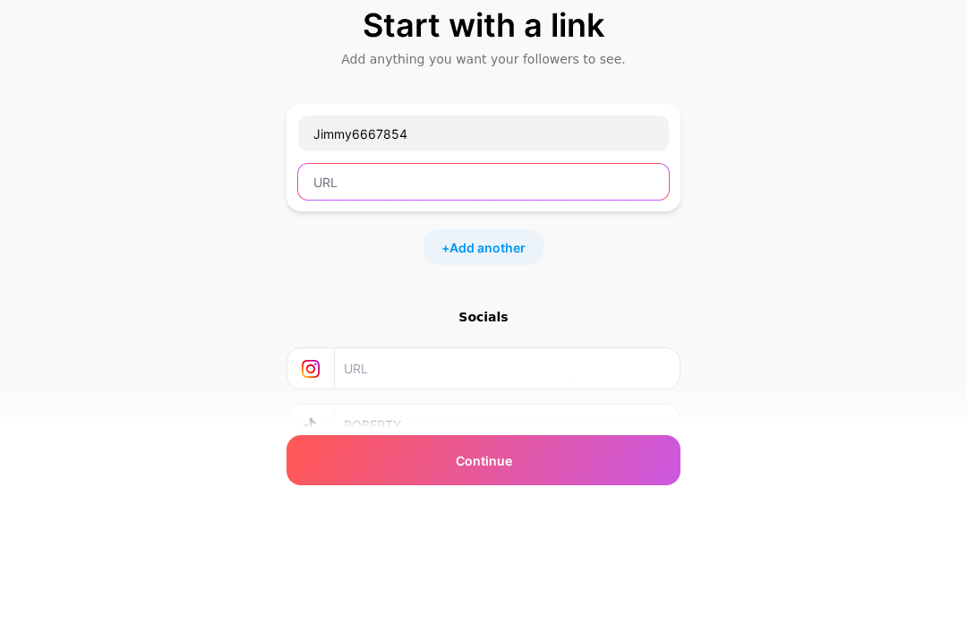
click at [532, 276] on input "text" at bounding box center [483, 294] width 371 height 36
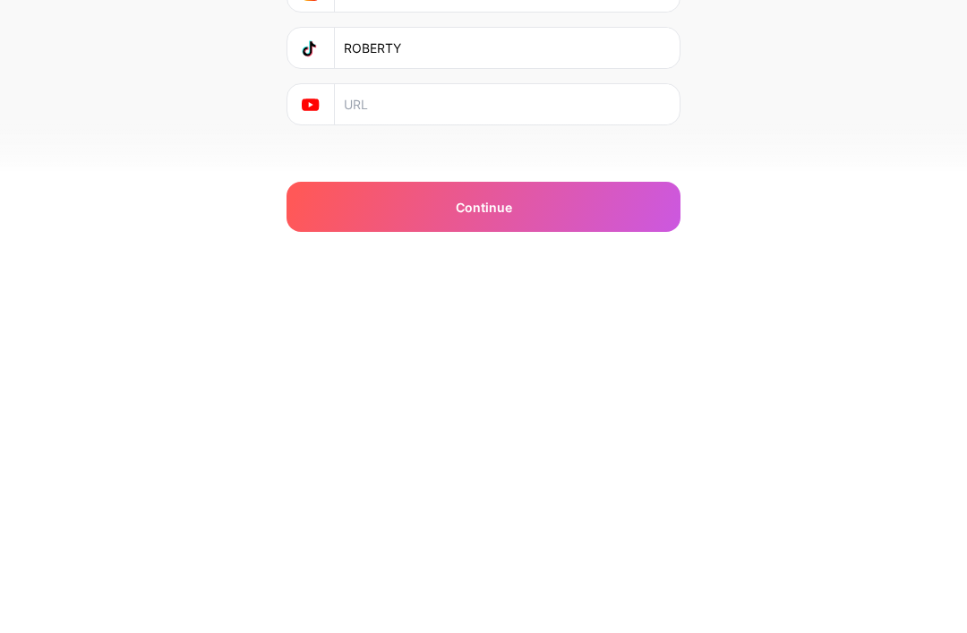
scroll to position [150, 0]
type input "Jimmy6667854"
click at [581, 547] on div "Continue" at bounding box center [484, 572] width 394 height 50
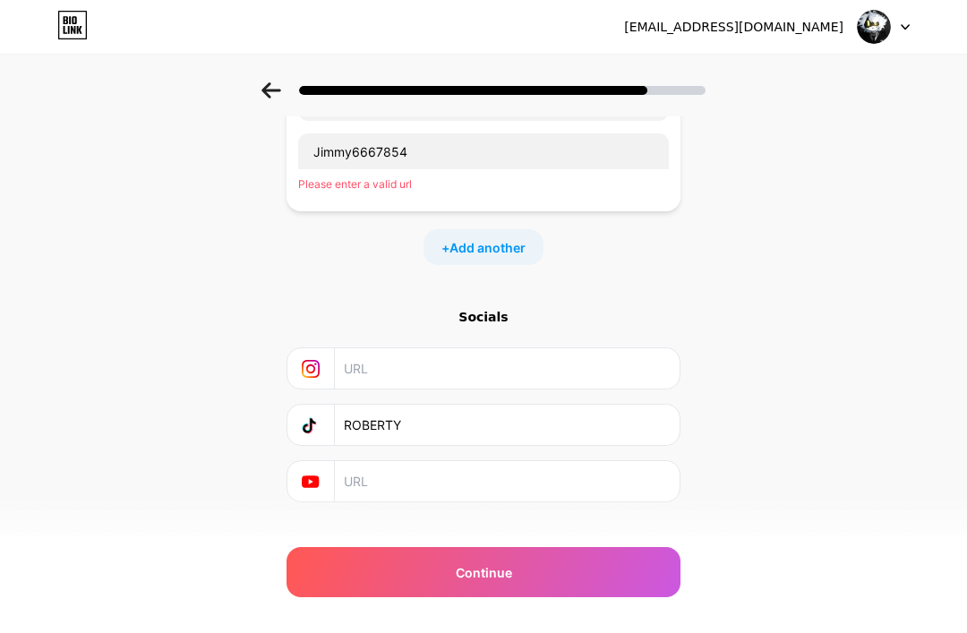
click at [532, 583] on div "Continue" at bounding box center [484, 572] width 394 height 50
click at [317, 188] on div "Please enter a valid url" at bounding box center [483, 184] width 371 height 16
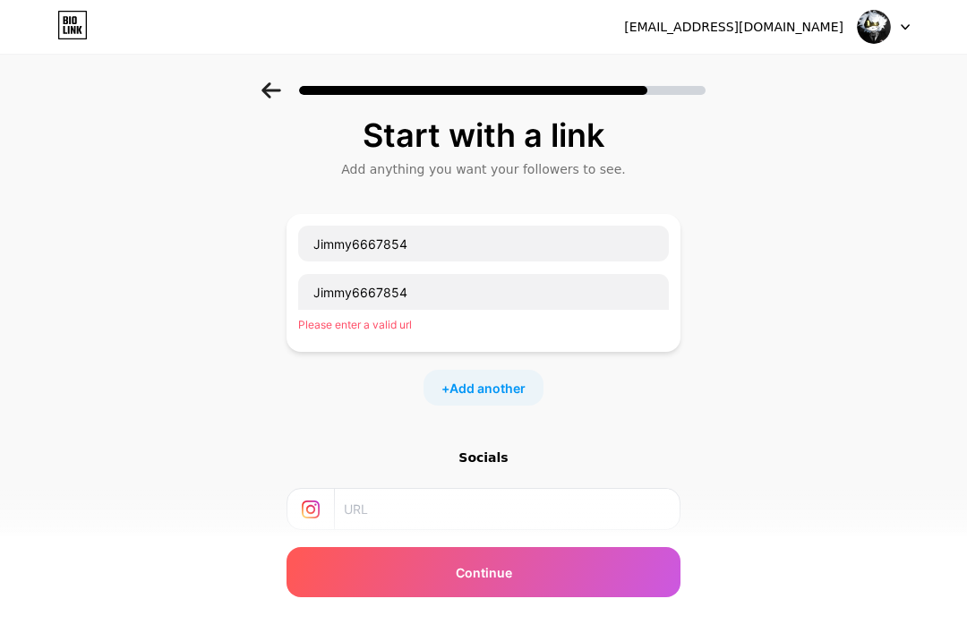
scroll to position [0, 0]
